Goal: Task Accomplishment & Management: Use online tool/utility

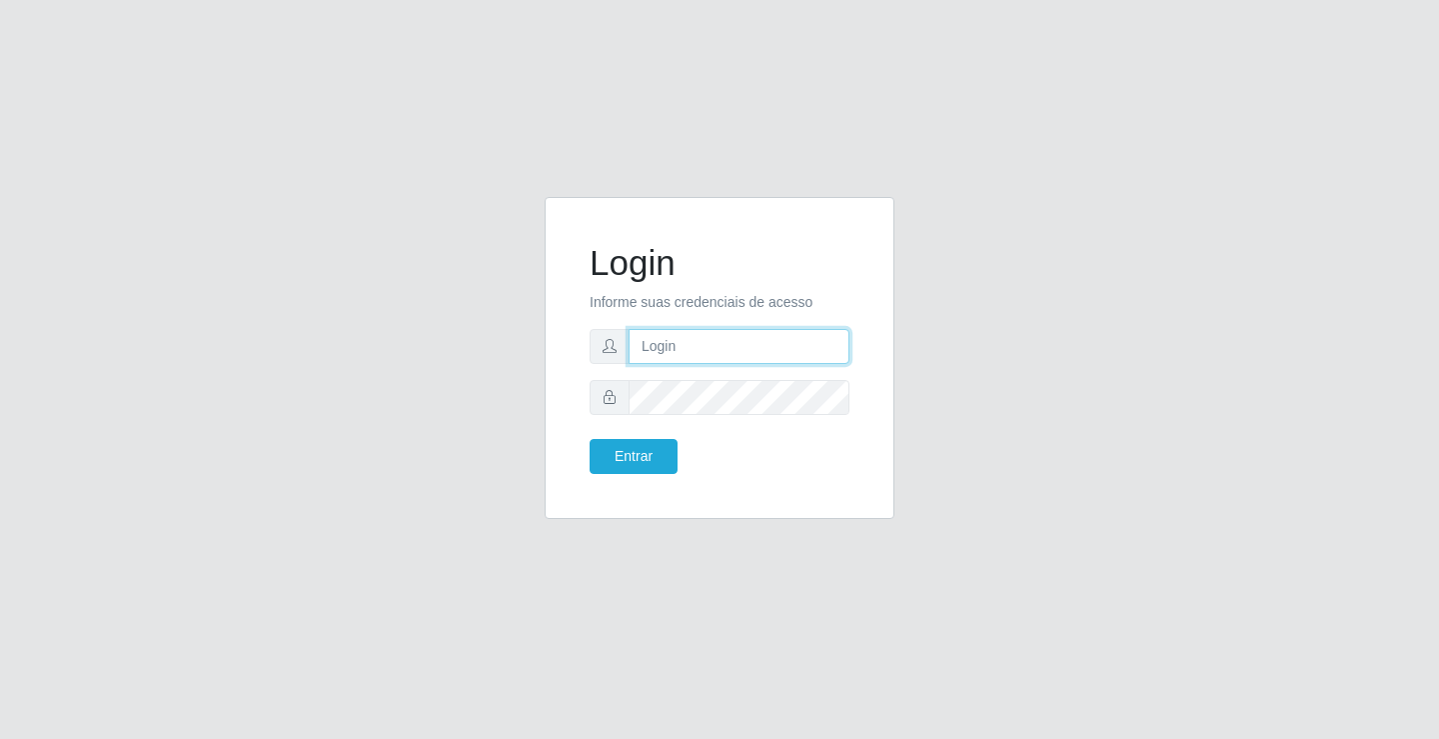
click at [700, 329] on input "text" at bounding box center [739, 346] width 221 height 35
type input "[PERSON_NAME]"
click at [590, 439] on button "Entrar" at bounding box center [634, 456] width 88 height 35
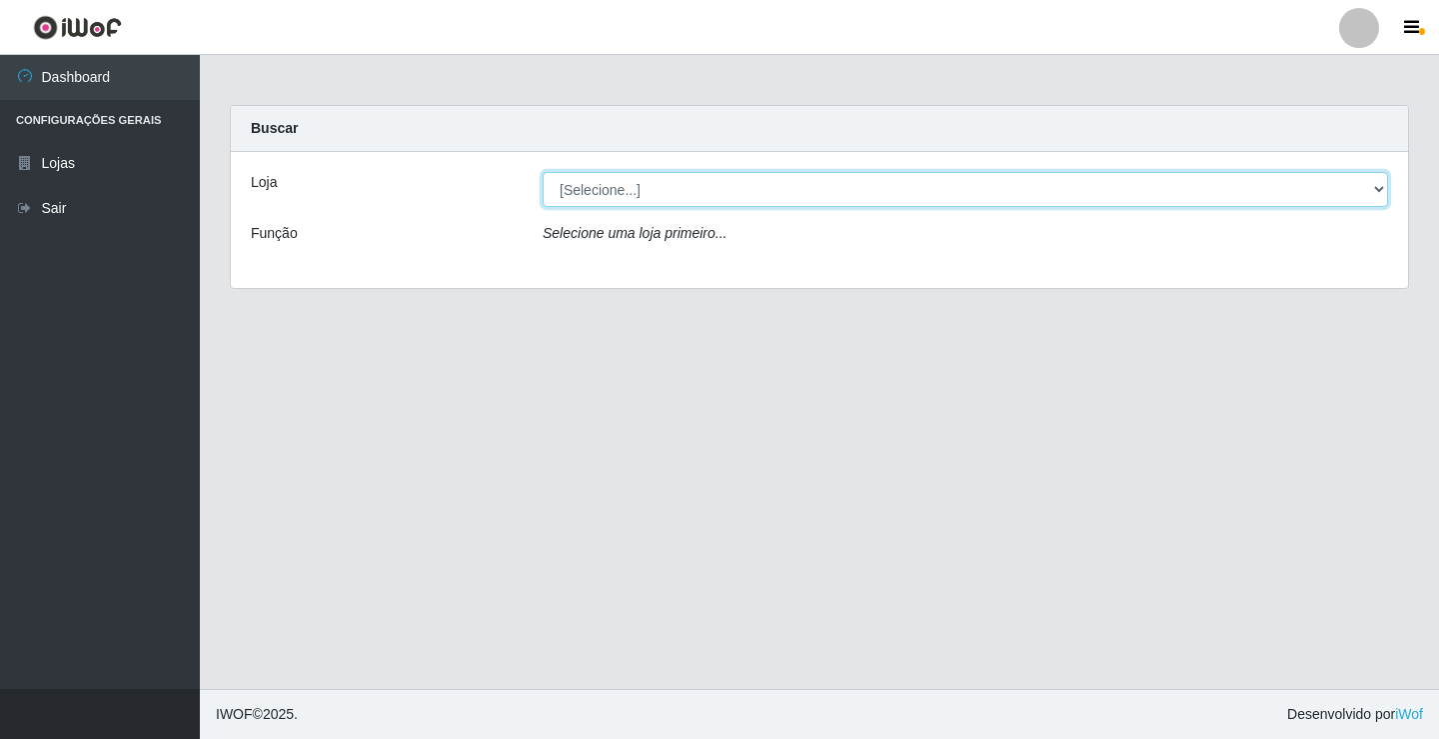
click at [695, 184] on select "[Selecione...] Ideal - Conceição" at bounding box center [966, 189] width 846 height 35
select select "231"
click at [543, 172] on select "[Selecione...] Ideal - Conceição" at bounding box center [966, 189] width 846 height 35
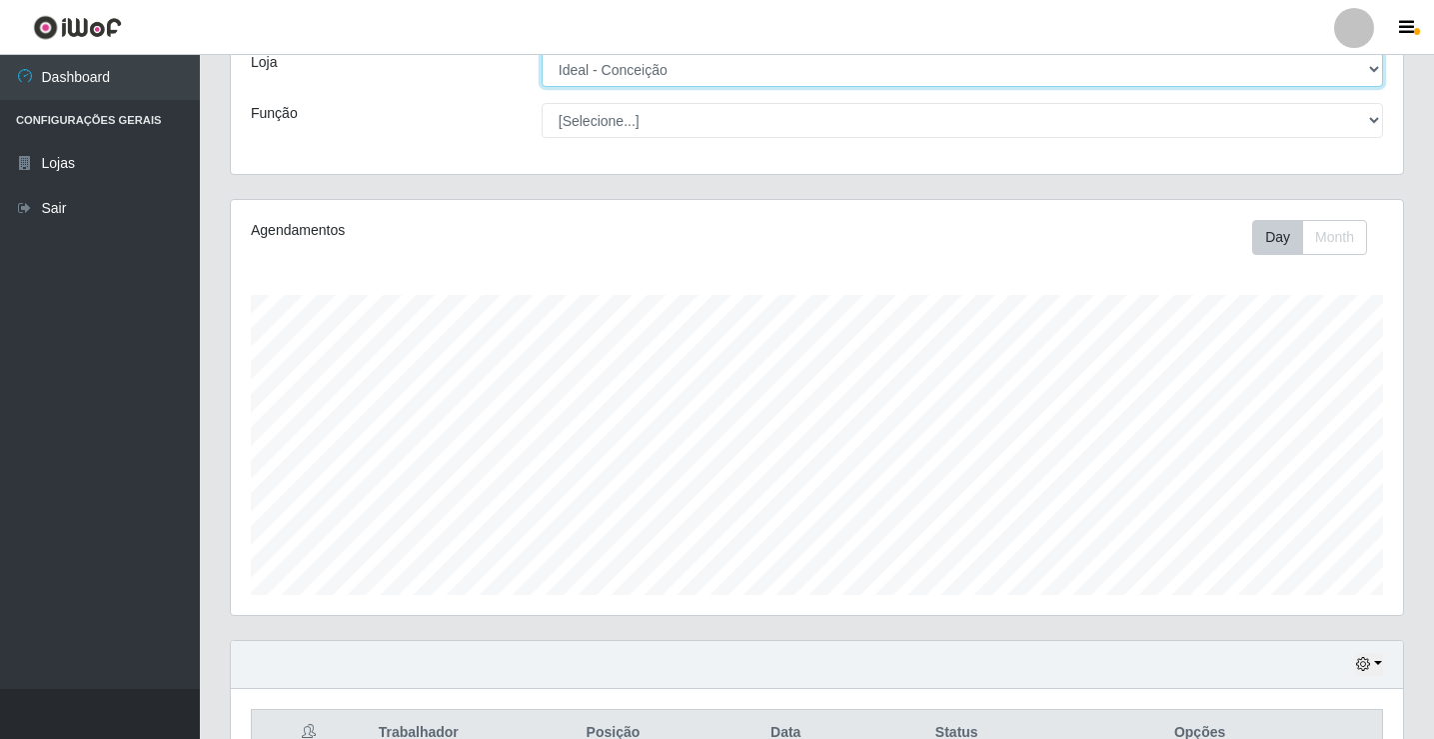
scroll to position [322, 0]
